Goal: Transaction & Acquisition: Purchase product/service

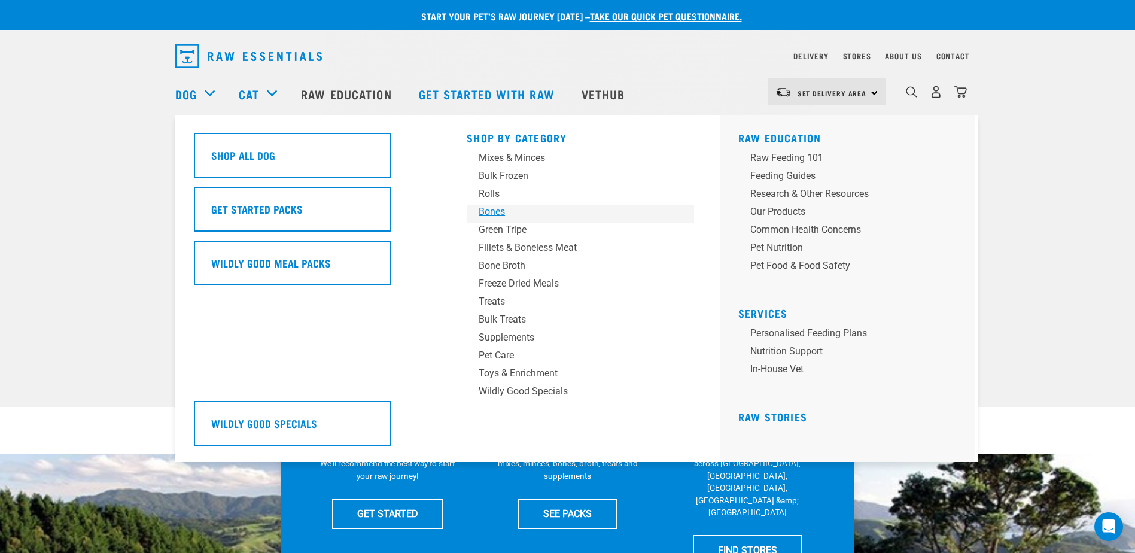
click at [486, 211] on div "Bones" at bounding box center [572, 212] width 187 height 14
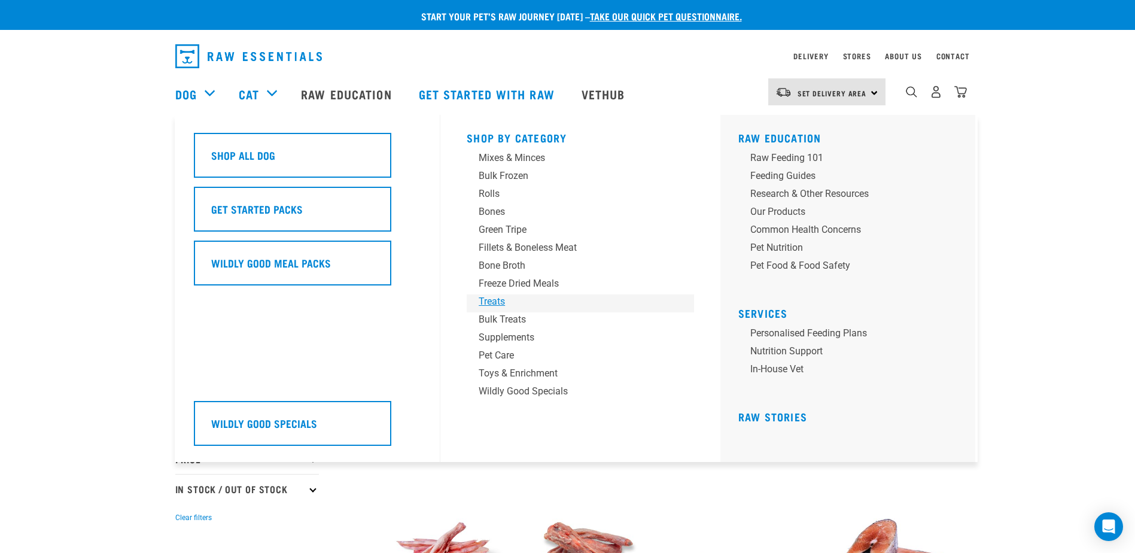
click at [500, 303] on div "Treats" at bounding box center [572, 301] width 187 height 14
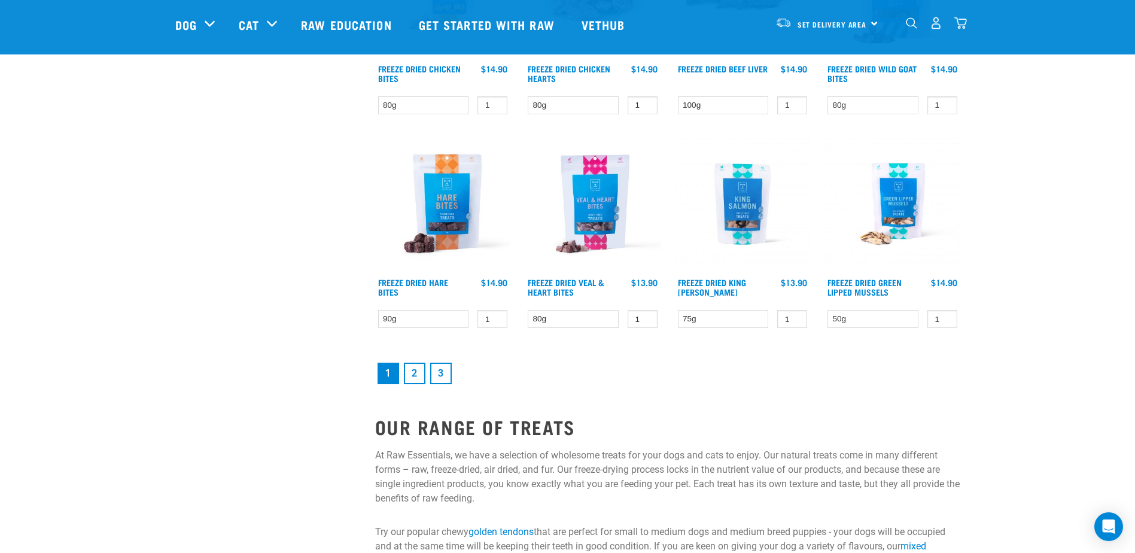
scroll to position [1555, 0]
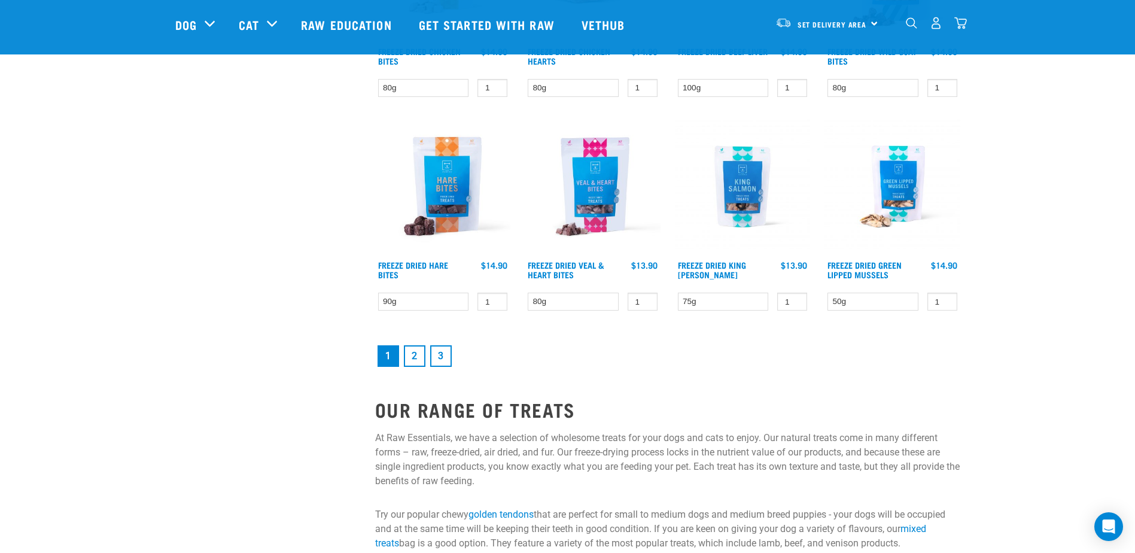
click at [414, 351] on link "2" at bounding box center [415, 356] width 22 height 22
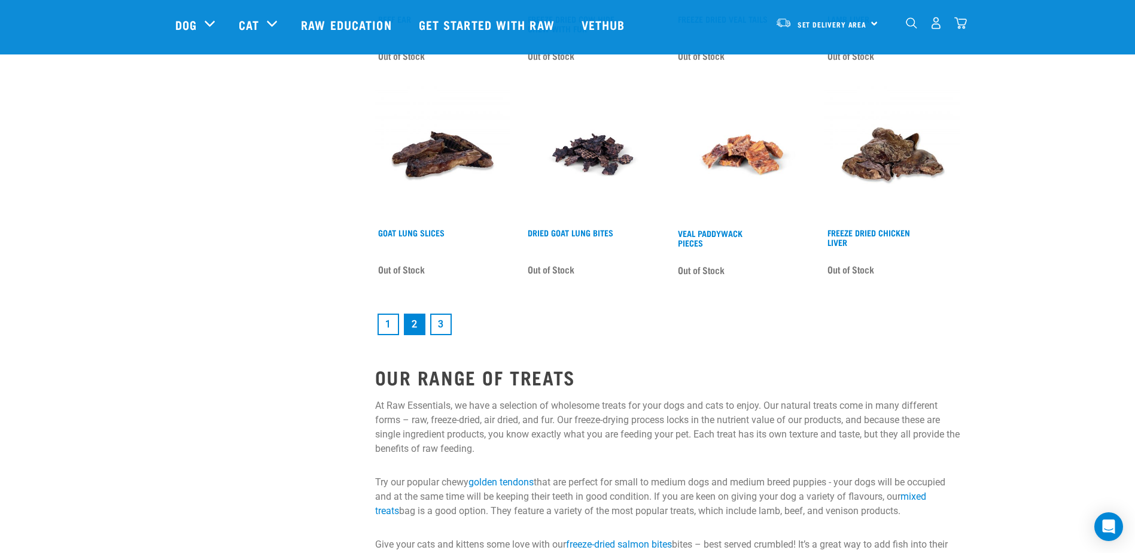
scroll to position [1615, 0]
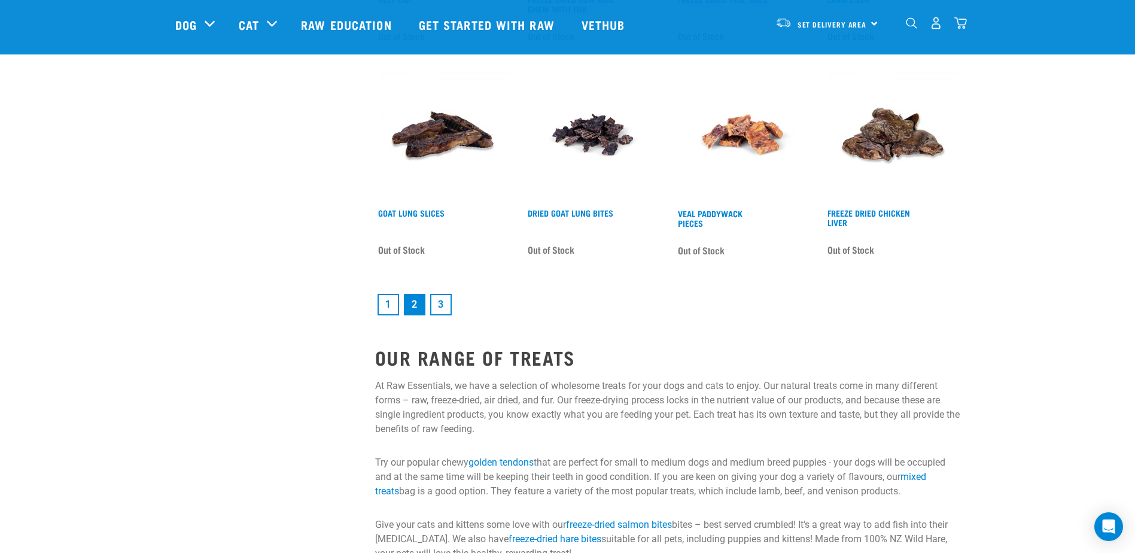
click at [440, 301] on link "3" at bounding box center [441, 305] width 22 height 22
